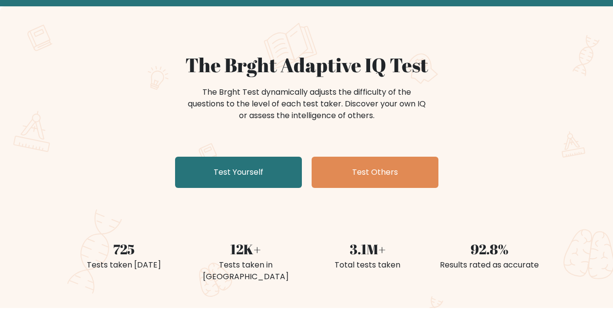
scroll to position [49, 0]
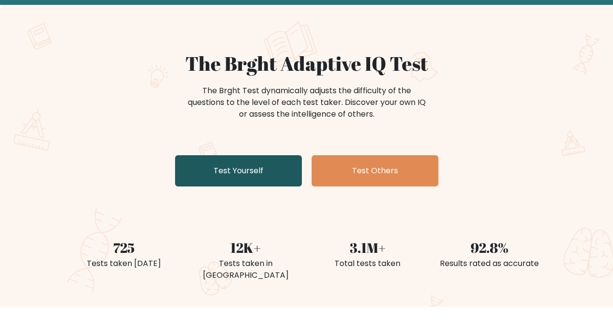
click at [237, 162] on link "Test Yourself" at bounding box center [238, 170] width 127 height 31
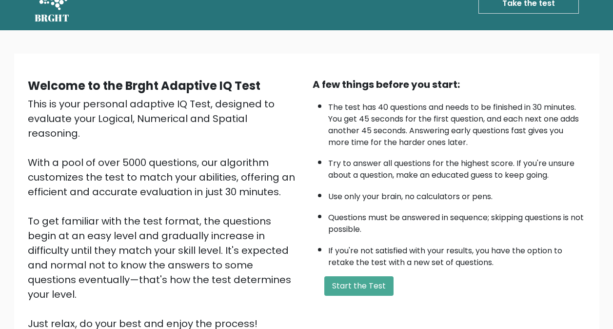
scroll to position [49, 0]
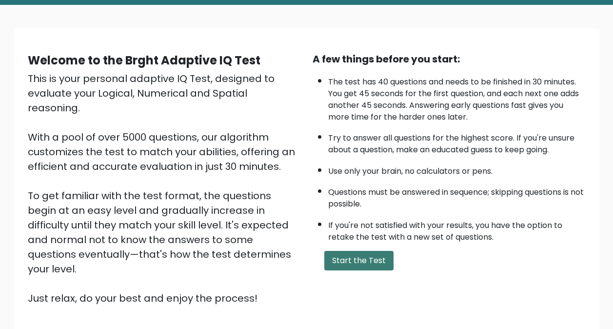
click at [374, 262] on button "Start the Test" at bounding box center [358, 260] width 69 height 19
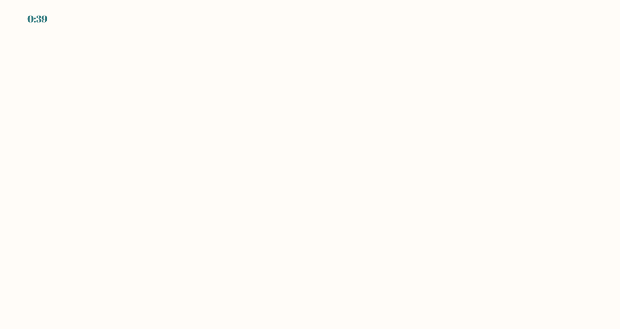
click at [307, 81] on body "0:39" at bounding box center [310, 164] width 620 height 329
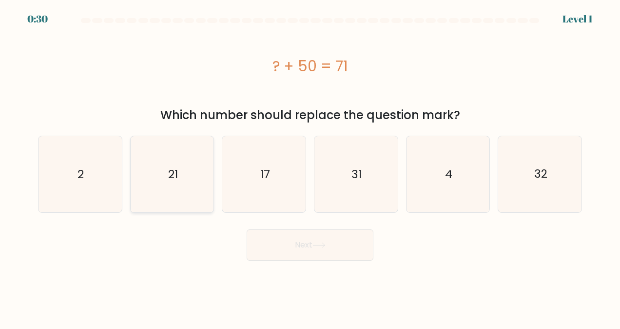
click at [162, 177] on icon "21" at bounding box center [172, 174] width 76 height 76
click at [310, 167] on input "b. 21" at bounding box center [310, 165] width 0 height 2
radio input "true"
click at [344, 235] on button "Next" at bounding box center [310, 244] width 127 height 31
click at [350, 250] on button "Next" at bounding box center [310, 244] width 127 height 31
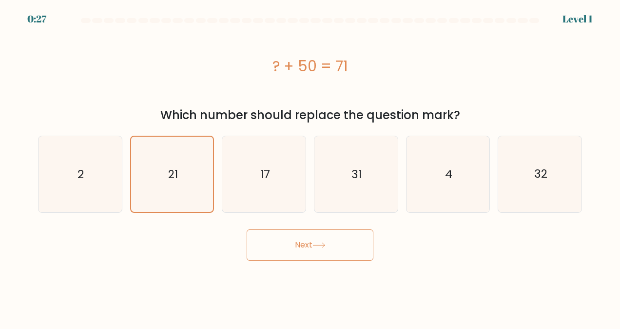
drag, startPoint x: 380, startPoint y: 252, endPoint x: 370, endPoint y: 250, distance: 10.3
click at [376, 251] on div "Next" at bounding box center [310, 242] width 556 height 36
click at [301, 239] on button "Next" at bounding box center [310, 244] width 127 height 31
drag, startPoint x: 310, startPoint y: 244, endPoint x: 317, endPoint y: 265, distance: 22.5
click at [311, 246] on button "Next" at bounding box center [310, 244] width 127 height 31
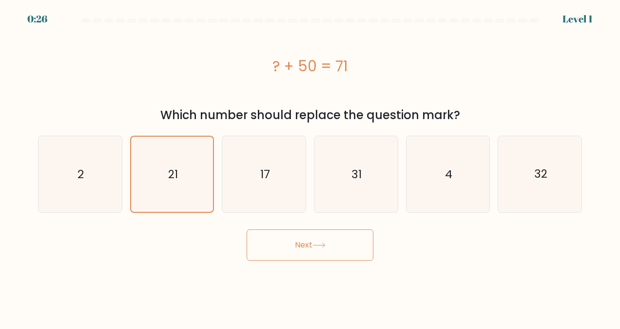
click at [318, 268] on body "0:26 Level 1 a." at bounding box center [310, 164] width 620 height 329
drag, startPoint x: 326, startPoint y: 262, endPoint x: 321, endPoint y: 244, distance: 18.6
click at [321, 259] on body "0:25 Level 1 a." at bounding box center [310, 164] width 620 height 329
click at [321, 244] on icon at bounding box center [318, 244] width 13 height 5
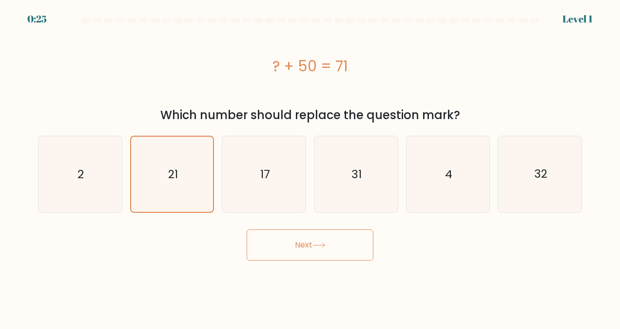
click at [321, 244] on icon at bounding box center [318, 244] width 13 height 5
click at [317, 243] on icon at bounding box center [318, 244] width 13 height 5
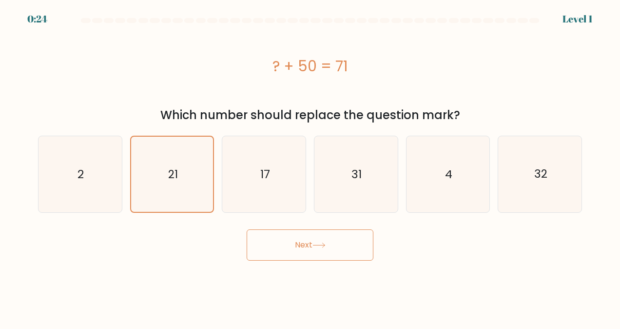
click at [317, 243] on icon at bounding box center [318, 244] width 13 height 5
click at [265, 186] on icon "17" at bounding box center [264, 174] width 76 height 76
click at [310, 167] on input "c. 17" at bounding box center [310, 165] width 0 height 2
radio input "true"
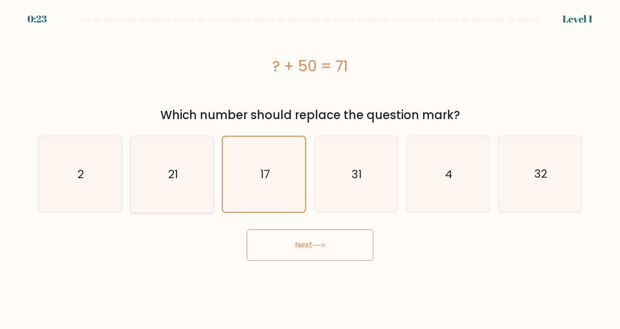
drag, startPoint x: 202, startPoint y: 189, endPoint x: 208, endPoint y: 195, distance: 9.0
click at [202, 190] on icon "21" at bounding box center [172, 174] width 76 height 76
click at [310, 167] on input "b. 21" at bounding box center [310, 165] width 0 height 2
radio input "true"
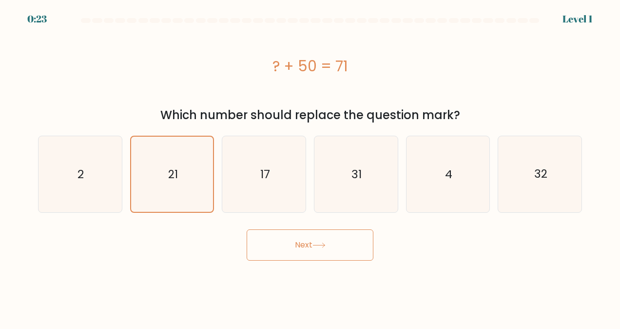
click at [321, 245] on icon at bounding box center [318, 244] width 13 height 5
click at [324, 249] on button "Next" at bounding box center [310, 244] width 127 height 31
click at [326, 248] on button "Next" at bounding box center [310, 244] width 127 height 31
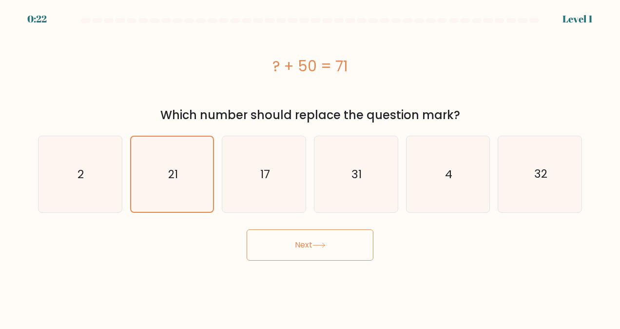
click at [328, 248] on button "Next" at bounding box center [310, 244] width 127 height 31
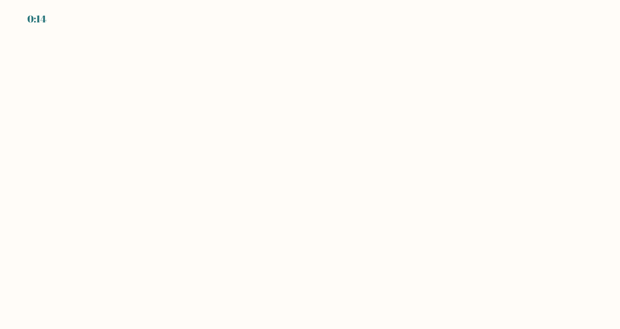
click at [617, 263] on body "0:14" at bounding box center [310, 164] width 620 height 329
